Goal: Information Seeking & Learning: Learn about a topic

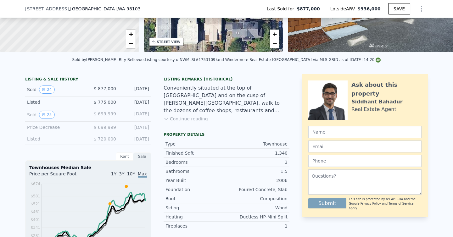
scroll to position [88, 0]
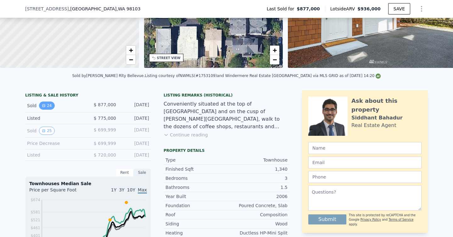
click at [45, 106] on icon "View historical data" at bounding box center [43, 105] width 3 height 3
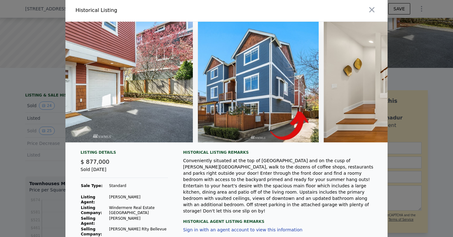
scroll to position [0, 47]
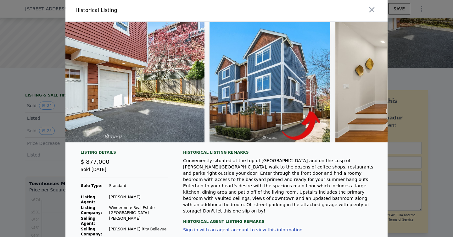
click at [417, 136] on div at bounding box center [226, 118] width 453 height 237
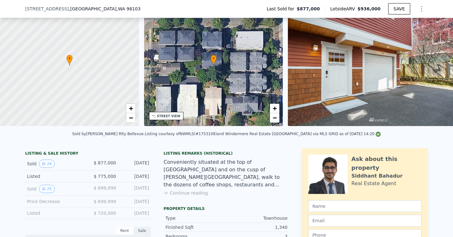
scroll to position [32, 0]
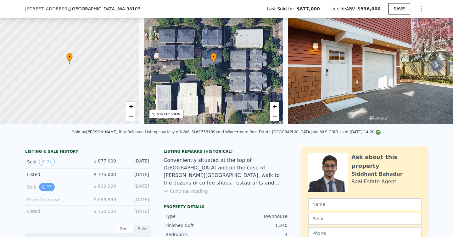
click at [46, 184] on button "25" at bounding box center [46, 187] width 15 height 8
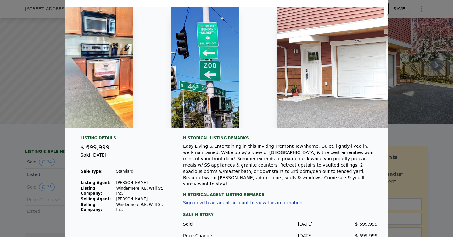
scroll to position [0, 3938]
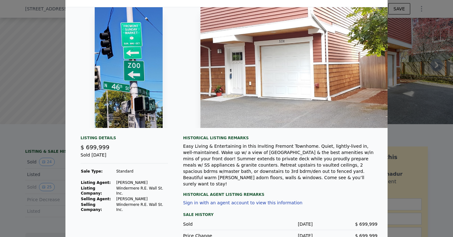
click at [392, 70] on div at bounding box center [226, 118] width 453 height 237
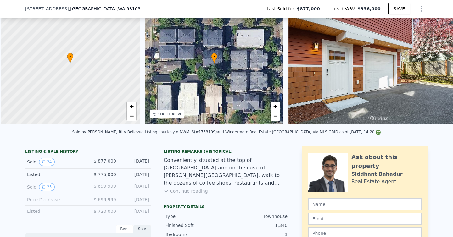
scroll to position [0, 3]
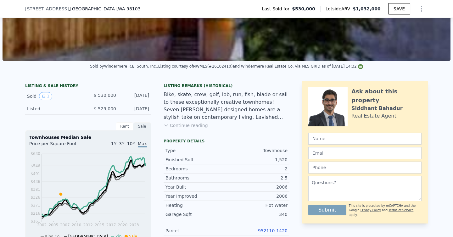
scroll to position [2, 0]
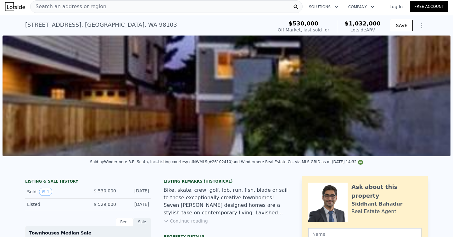
click at [91, 9] on span "Search an address or region" at bounding box center [69, 7] width 76 height 8
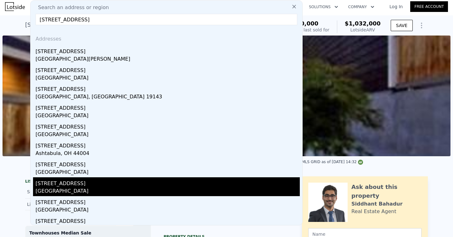
type input "[STREET_ADDRESS]"
click at [85, 186] on div "[STREET_ADDRESS]" at bounding box center [168, 182] width 264 height 10
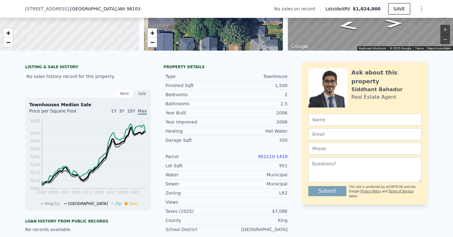
scroll to position [105, 0]
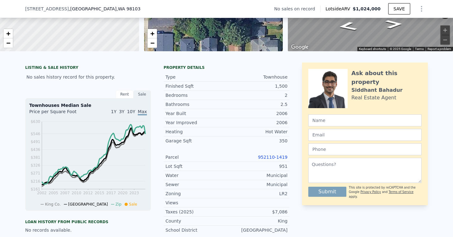
click at [123, 95] on div "Rent" at bounding box center [125, 94] width 18 height 8
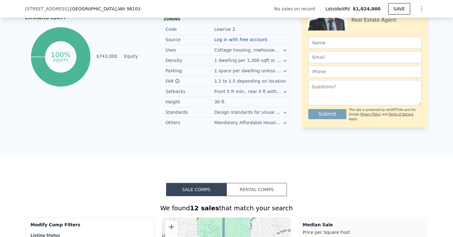
scroll to position [319, 0]
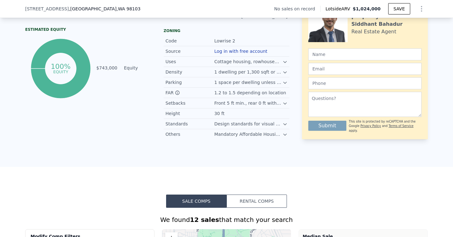
click at [240, 133] on div "Mandatory Affordable Housing (MHA) applies; Green Building standards for additi…" at bounding box center [248, 134] width 68 height 6
click at [284, 135] on icon at bounding box center [284, 135] width 3 height 2
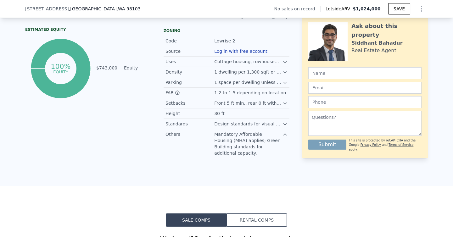
click at [287, 123] on icon at bounding box center [284, 124] width 5 height 5
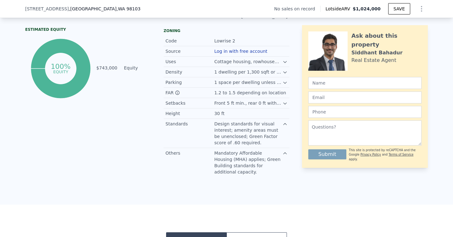
click at [283, 103] on icon at bounding box center [284, 104] width 3 height 2
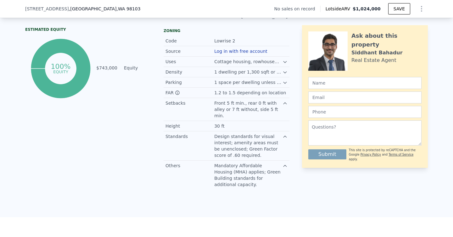
click at [284, 82] on icon at bounding box center [284, 82] width 5 height 5
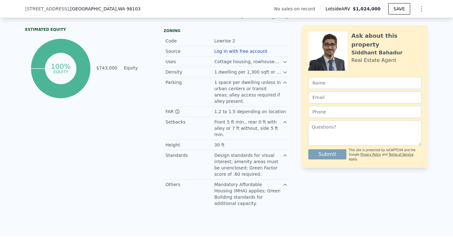
click at [285, 63] on icon at bounding box center [284, 61] width 5 height 5
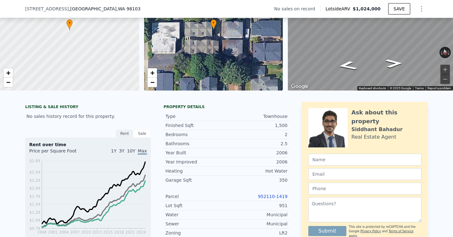
scroll to position [0, 0]
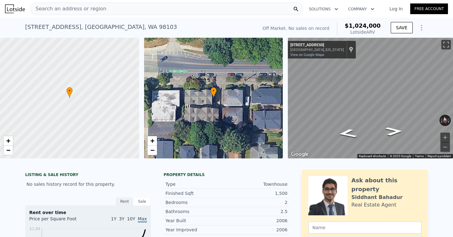
click at [111, 6] on div "Search an address or region" at bounding box center [166, 9] width 272 height 13
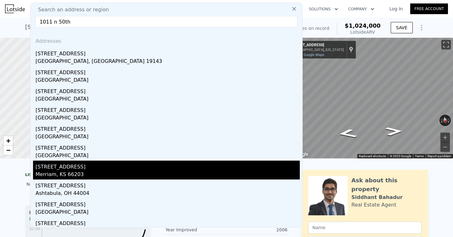
scroll to position [9, 0]
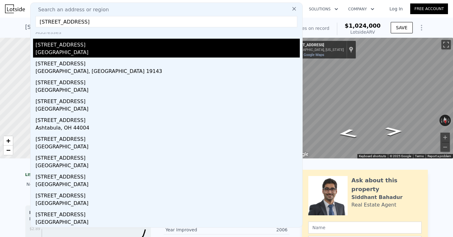
type input "[STREET_ADDRESS]"
click at [78, 51] on div "[GEOGRAPHIC_DATA]" at bounding box center [168, 53] width 264 height 9
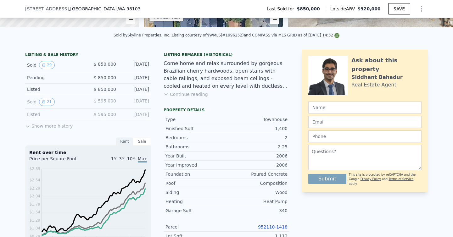
scroll to position [133, 0]
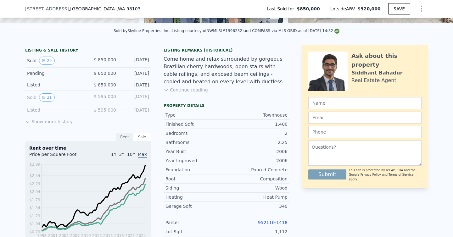
click at [63, 122] on button "Show more history" at bounding box center [48, 120] width 47 height 9
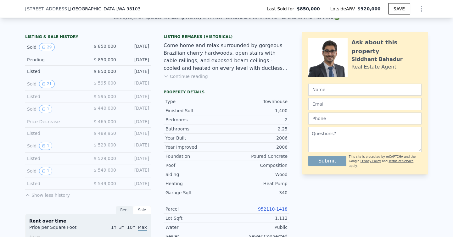
scroll to position [148, 0]
drag, startPoint x: 122, startPoint y: 131, endPoint x: 140, endPoint y: 131, distance: 18.6
click at [140, 131] on div "[DATE]" at bounding box center [135, 133] width 28 height 6
drag, startPoint x: 122, startPoint y: 121, endPoint x: 135, endPoint y: 122, distance: 13.6
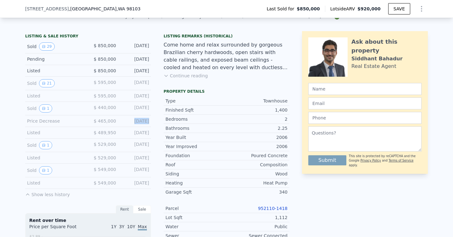
click at [135, 122] on div "[DATE]" at bounding box center [135, 121] width 28 height 6
click at [141, 135] on div "[DATE]" at bounding box center [135, 133] width 28 height 6
drag, startPoint x: 153, startPoint y: 134, endPoint x: 122, endPoint y: 106, distance: 41.9
drag, startPoint x: 149, startPoint y: 96, endPoint x: 122, endPoint y: 81, distance: 30.5
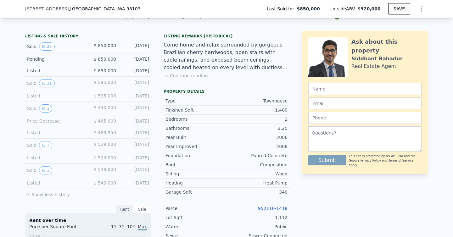
click at [122, 81] on div "LISTING & SALE HISTORY Sold 29 $ 850,000 [DATE] Pending $ 850,000 [DATE] Listed…" at bounding box center [88, 116] width 126 height 164
click at [137, 89] on div "Sold 21 $ 595,000 [DATE]" at bounding box center [88, 84] width 126 height 14
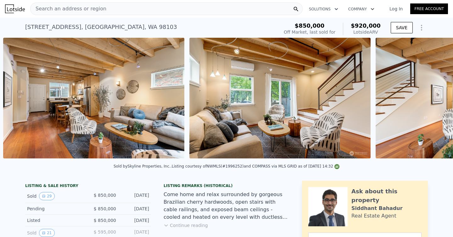
scroll to position [0, 1591]
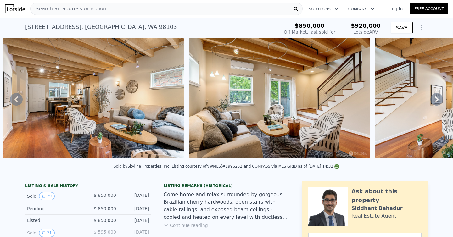
click at [421, 30] on icon "Show Options" at bounding box center [422, 28] width 8 height 8
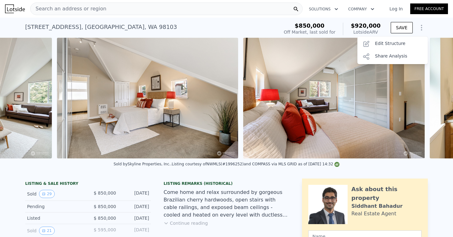
scroll to position [0, 5182]
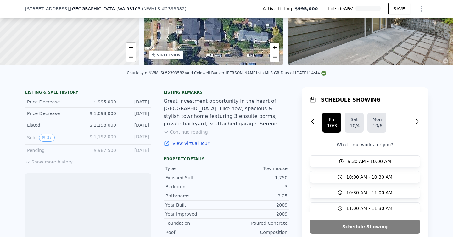
scroll to position [115, 0]
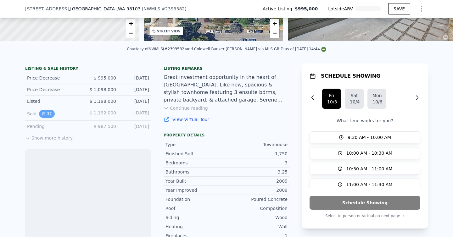
click at [46, 114] on button "37" at bounding box center [46, 114] width 15 height 8
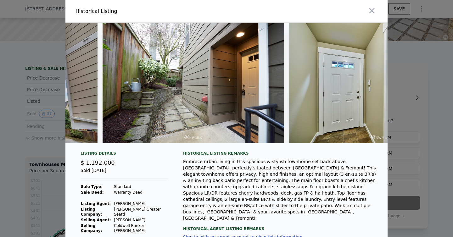
scroll to position [48, 0]
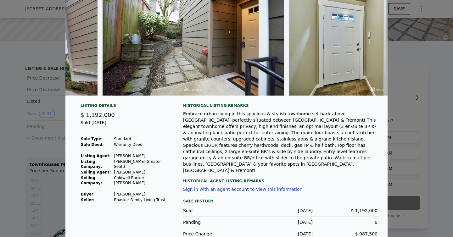
click at [10, 182] on div at bounding box center [226, 118] width 453 height 237
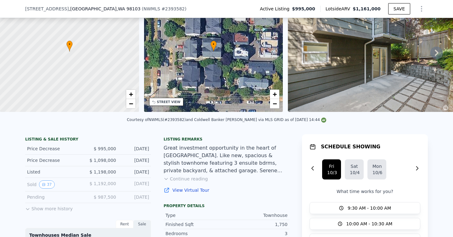
scroll to position [0, 0]
